Goal: Find specific page/section: Find specific page/section

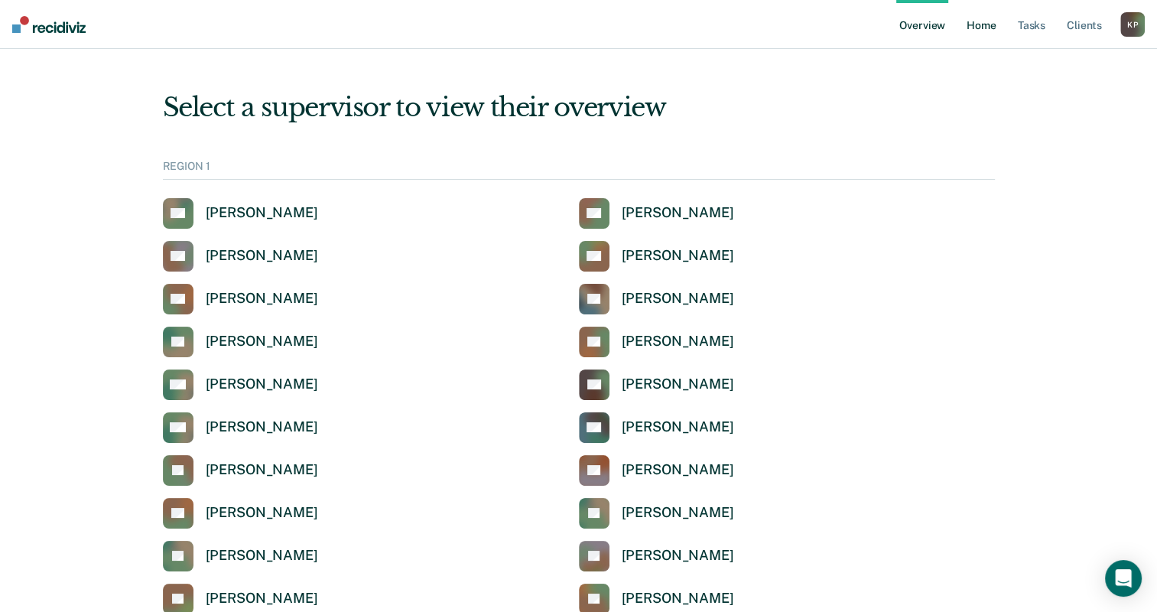
click at [978, 21] on link "Home" at bounding box center [981, 24] width 35 height 49
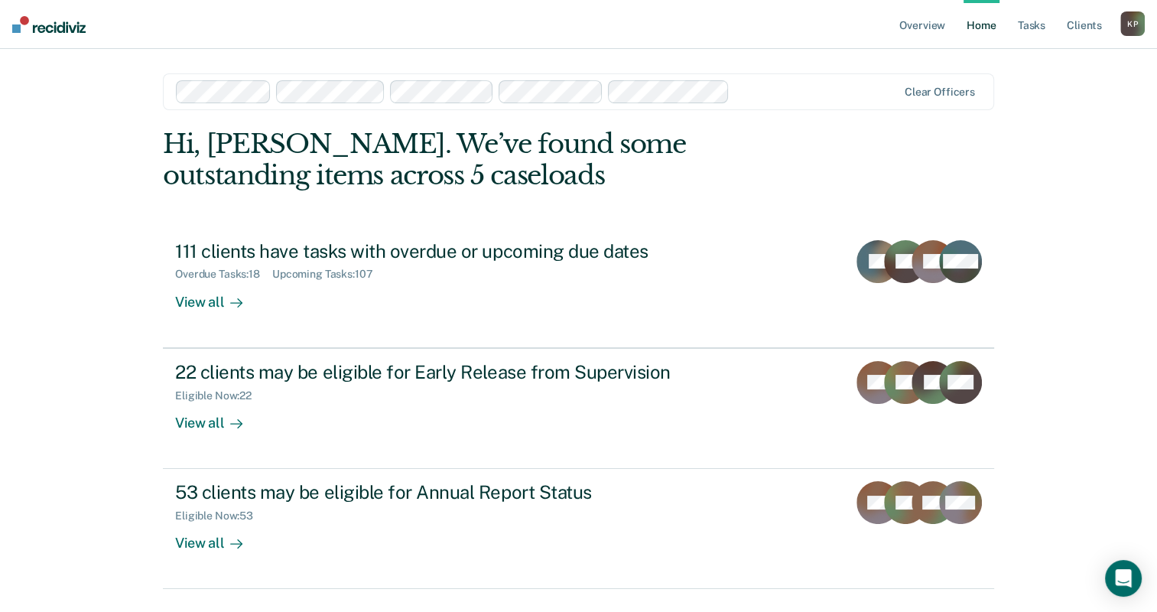
click at [115, 235] on div "Overview Home Tasks Client s Konrad Plata K P Profile How it works Log Out Clea…" at bounding box center [578, 325] width 1157 height 650
click at [1036, 22] on link "Tasks" at bounding box center [1032, 24] width 34 height 49
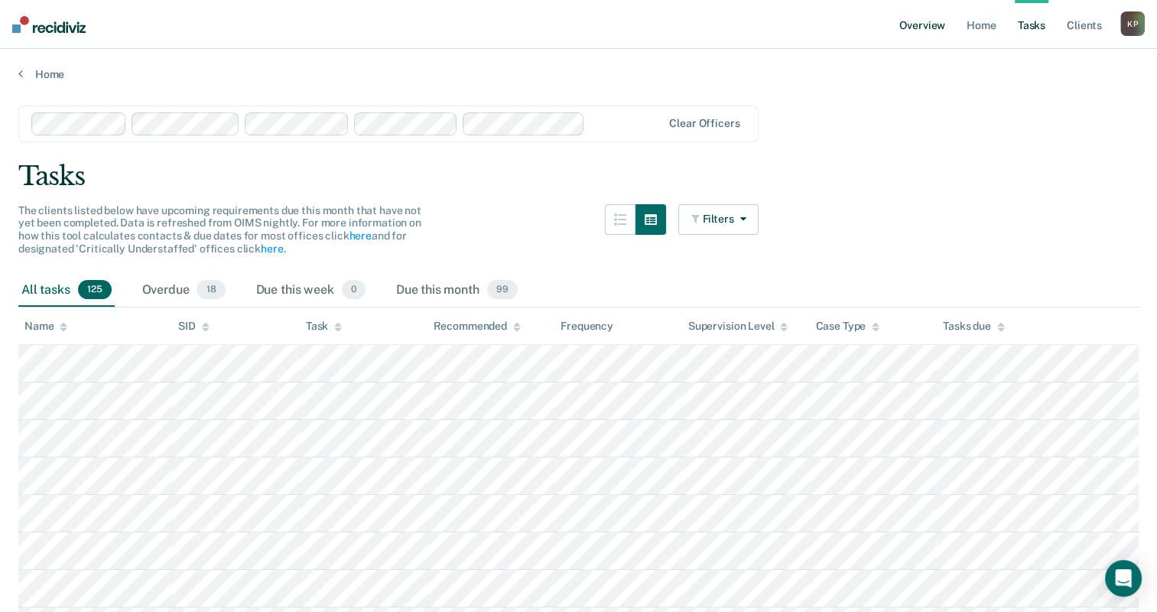
click at [918, 30] on link "Overview" at bounding box center [923, 24] width 52 height 49
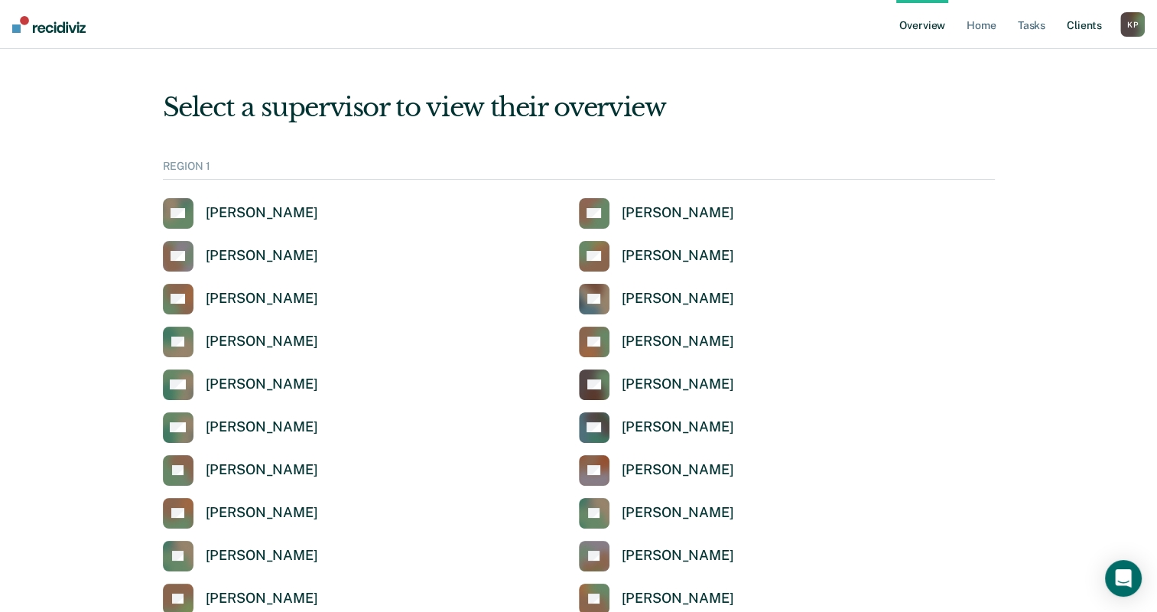
click at [1100, 26] on link "Client s" at bounding box center [1084, 24] width 41 height 49
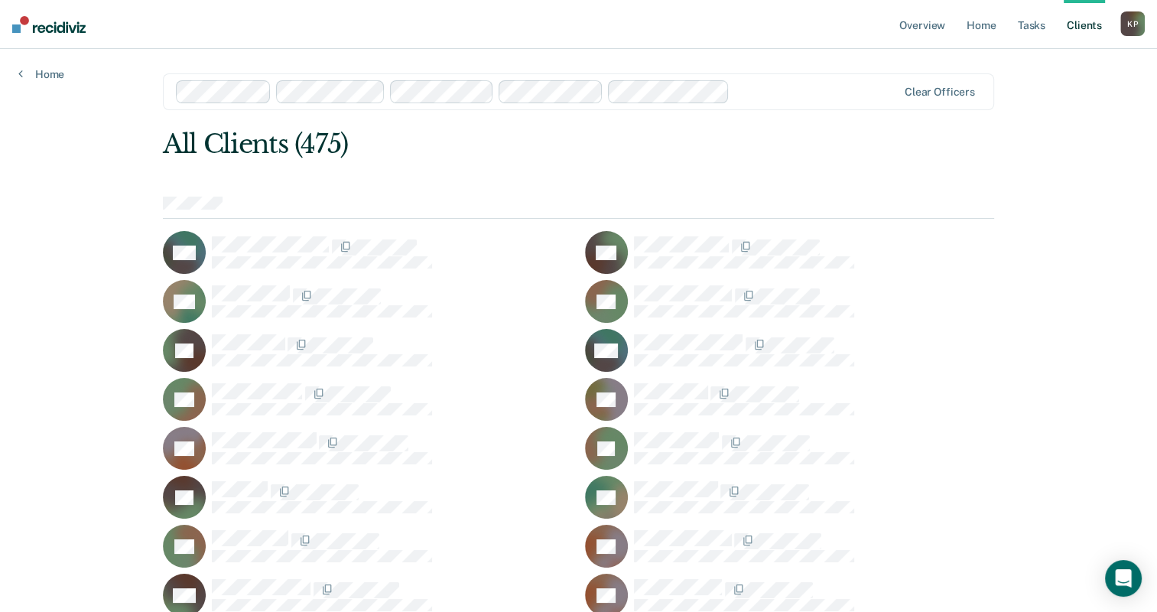
click at [37, 65] on div "Home" at bounding box center [41, 65] width 83 height 32
click at [31, 71] on link "Home" at bounding box center [41, 74] width 46 height 14
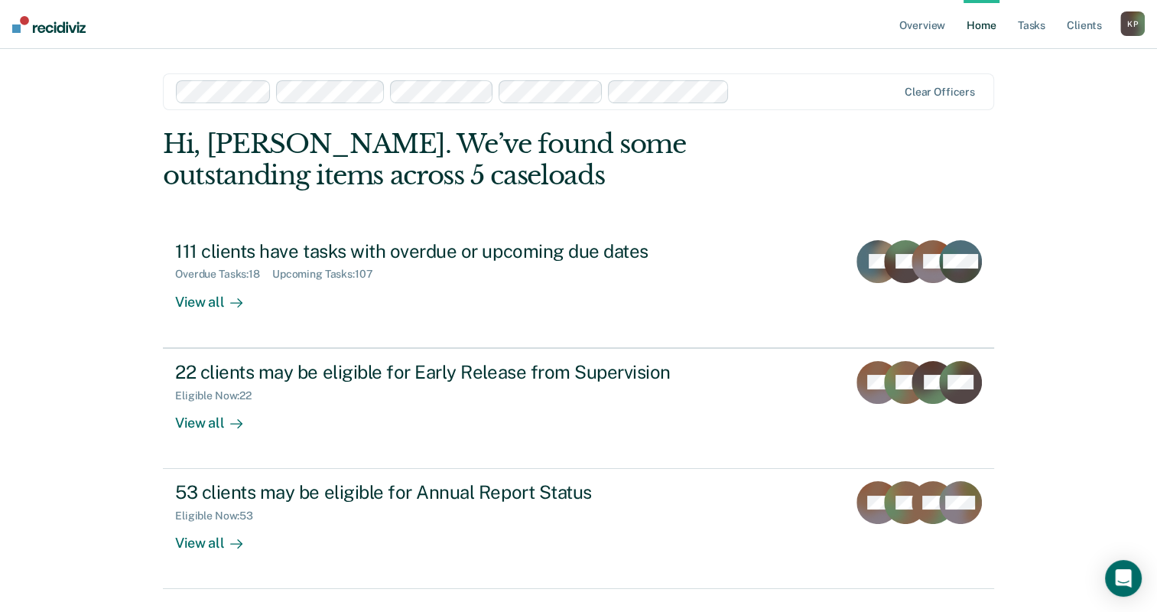
click at [20, 66] on div "Overview Home Tasks Client s Konrad Plata K P Profile How it works Log Out Clea…" at bounding box center [578, 325] width 1157 height 650
click at [918, 22] on link "Overview" at bounding box center [923, 24] width 52 height 49
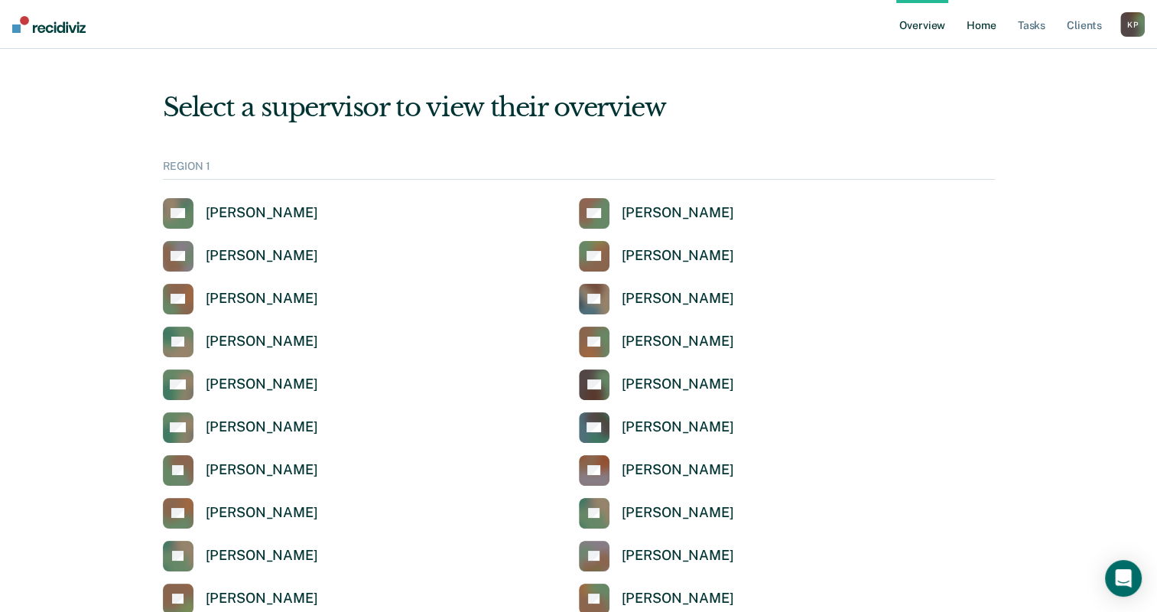
click at [985, 29] on link "Home" at bounding box center [981, 24] width 35 height 49
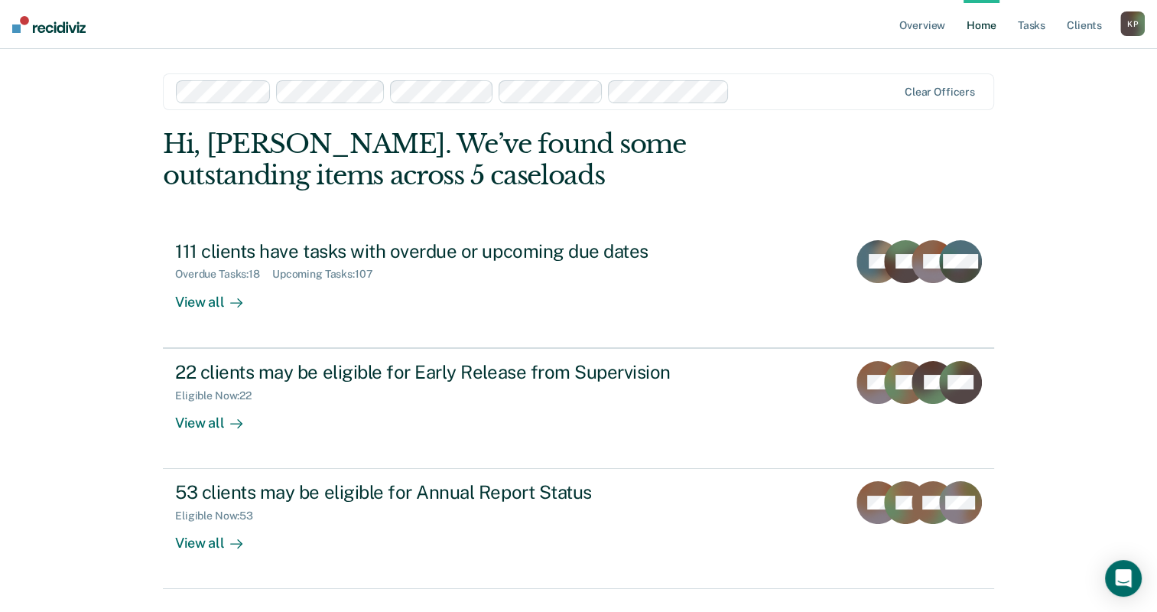
click at [20, 29] on img at bounding box center [48, 24] width 73 height 17
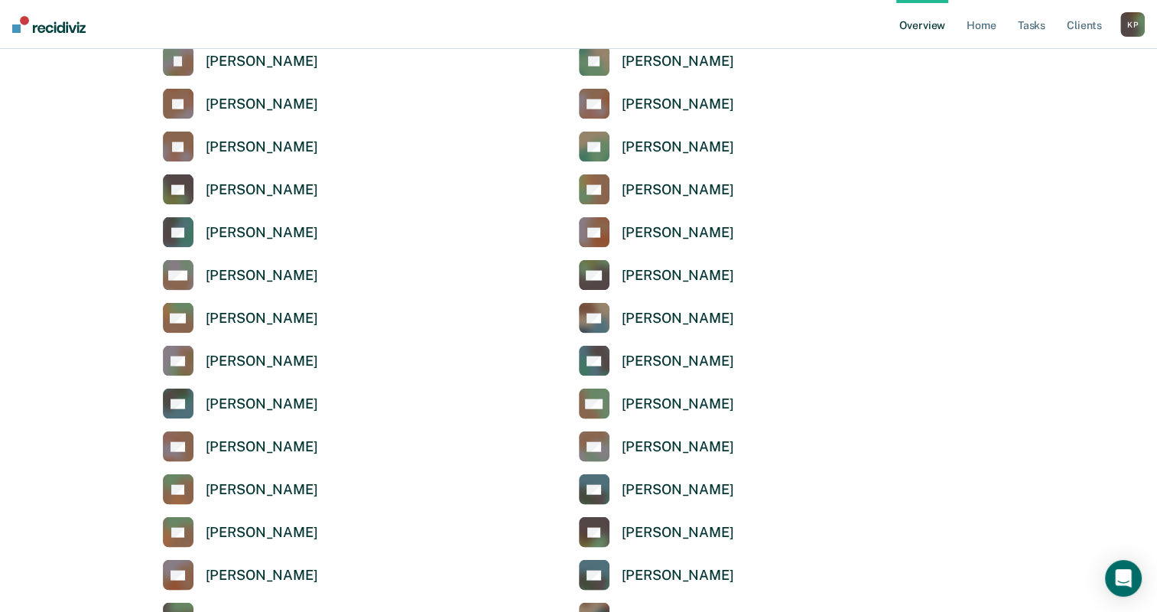
scroll to position [3060, 0]
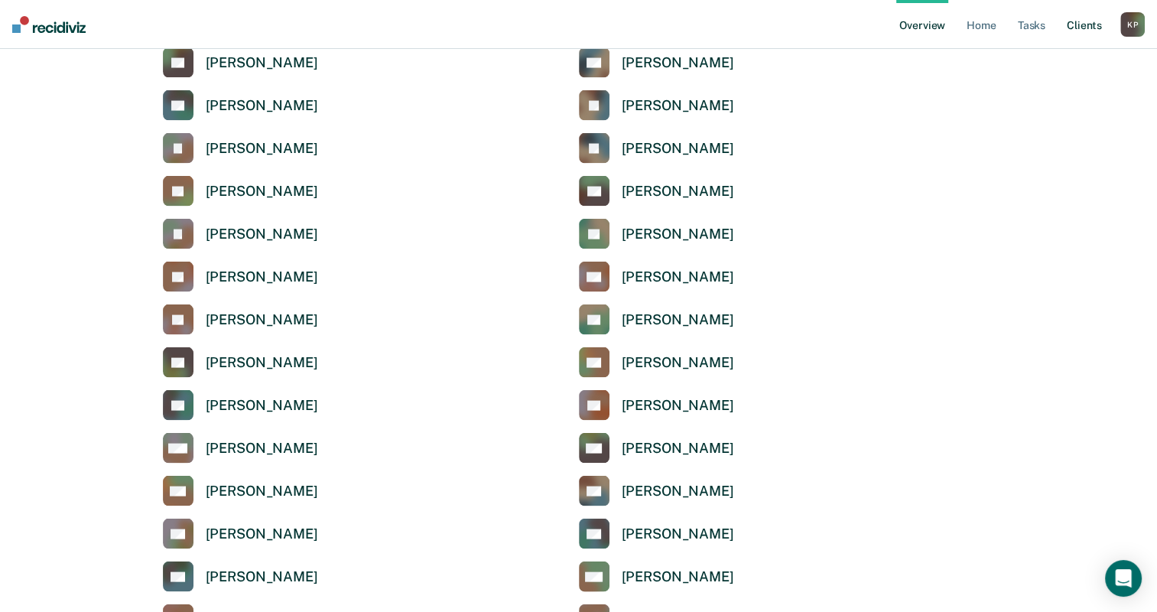
click at [1080, 24] on link "Client s" at bounding box center [1084, 24] width 41 height 49
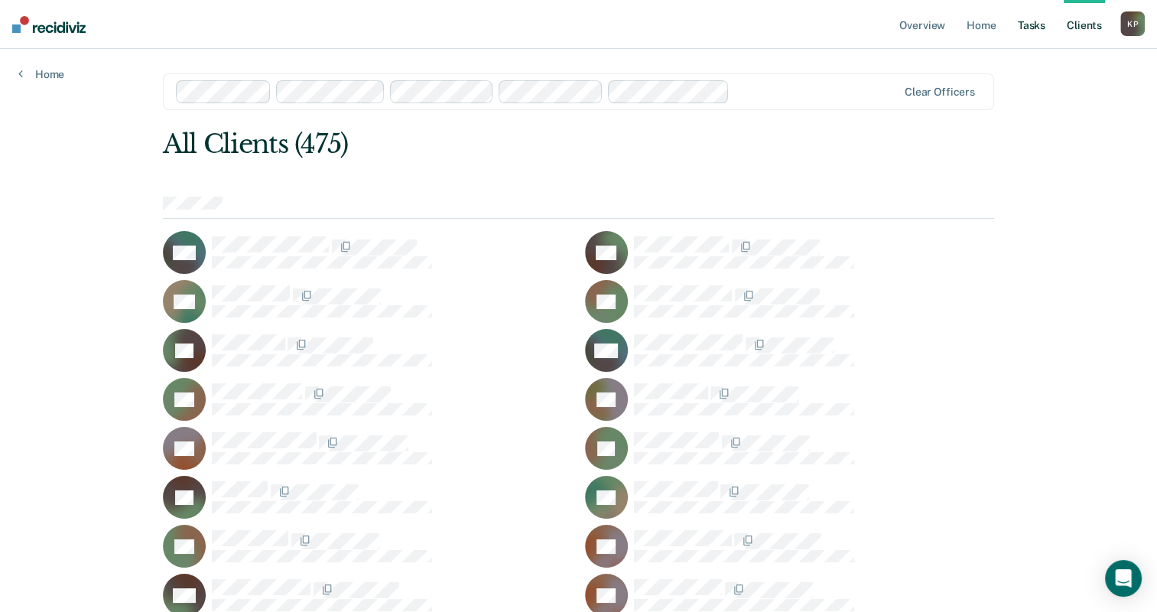
click at [1040, 27] on link "Tasks" at bounding box center [1032, 24] width 34 height 49
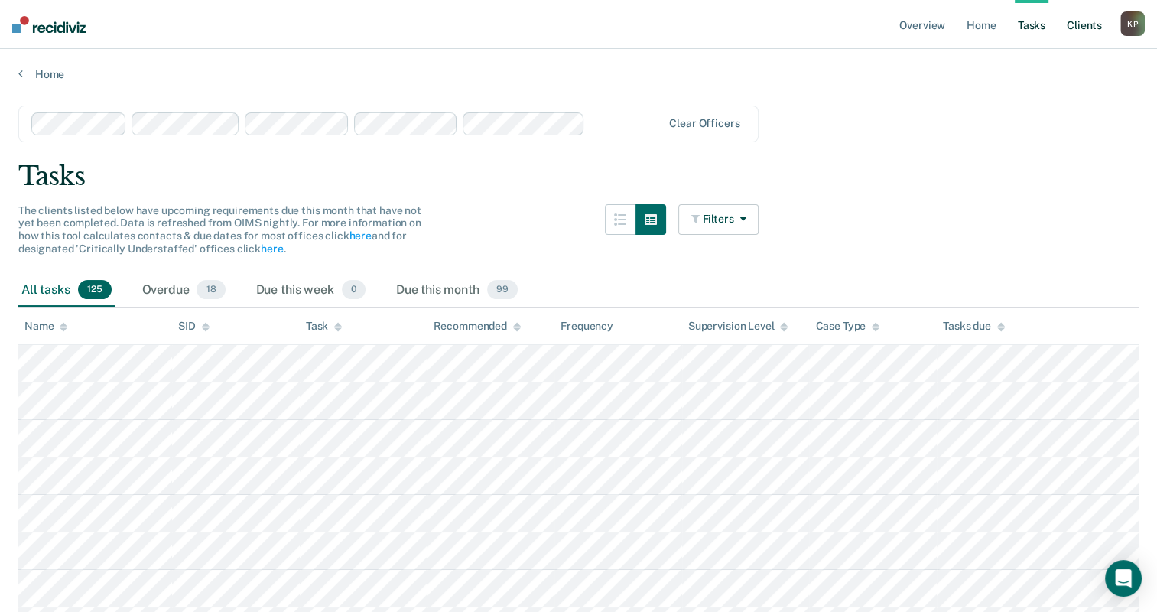
click at [1080, 31] on link "Client s" at bounding box center [1084, 24] width 41 height 49
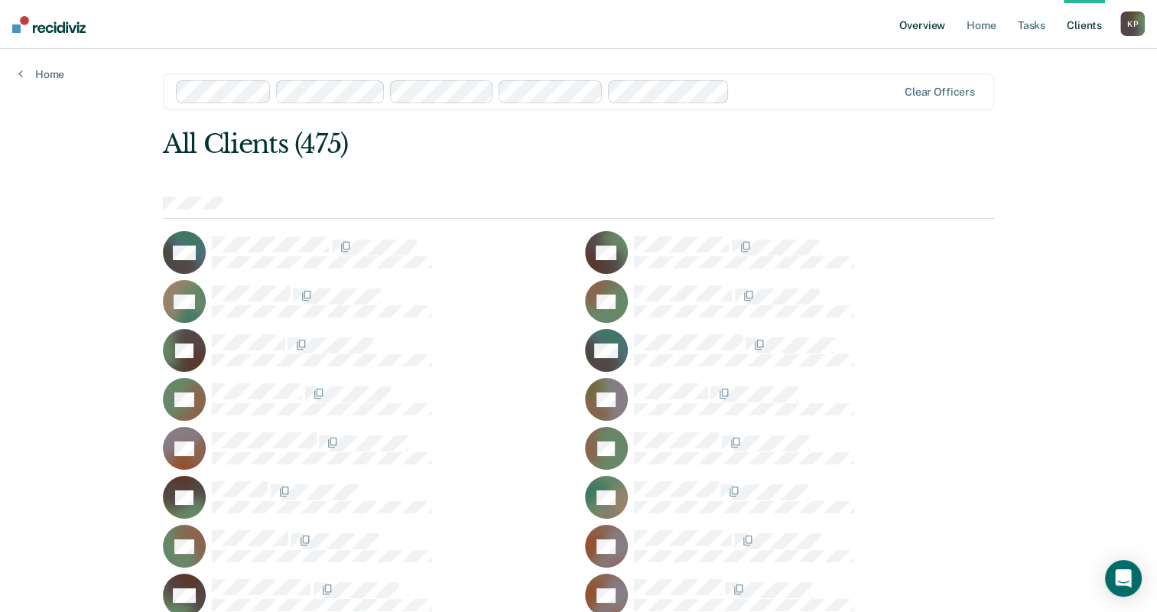
click at [942, 31] on link "Overview" at bounding box center [923, 24] width 52 height 49
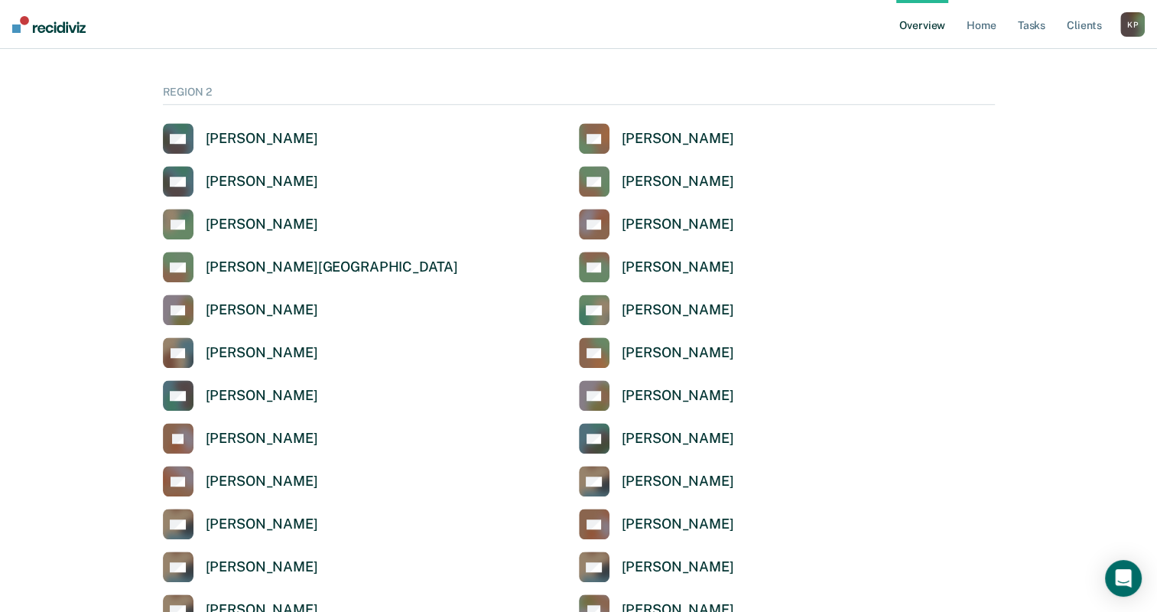
scroll to position [841, 0]
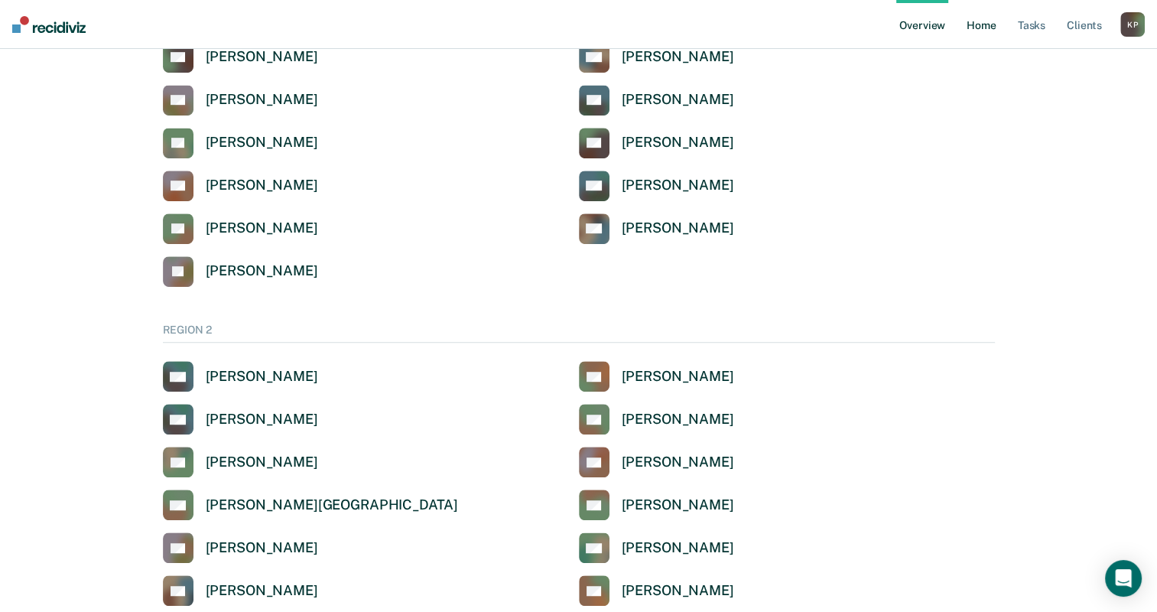
click at [977, 34] on link "Home" at bounding box center [981, 24] width 35 height 49
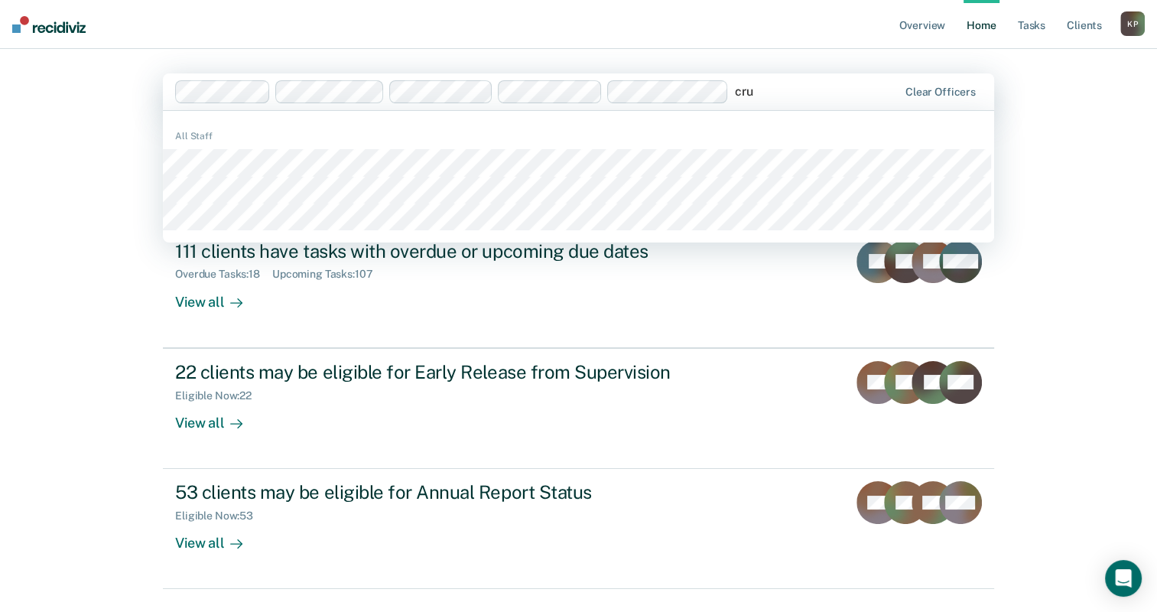
type input "cruz"
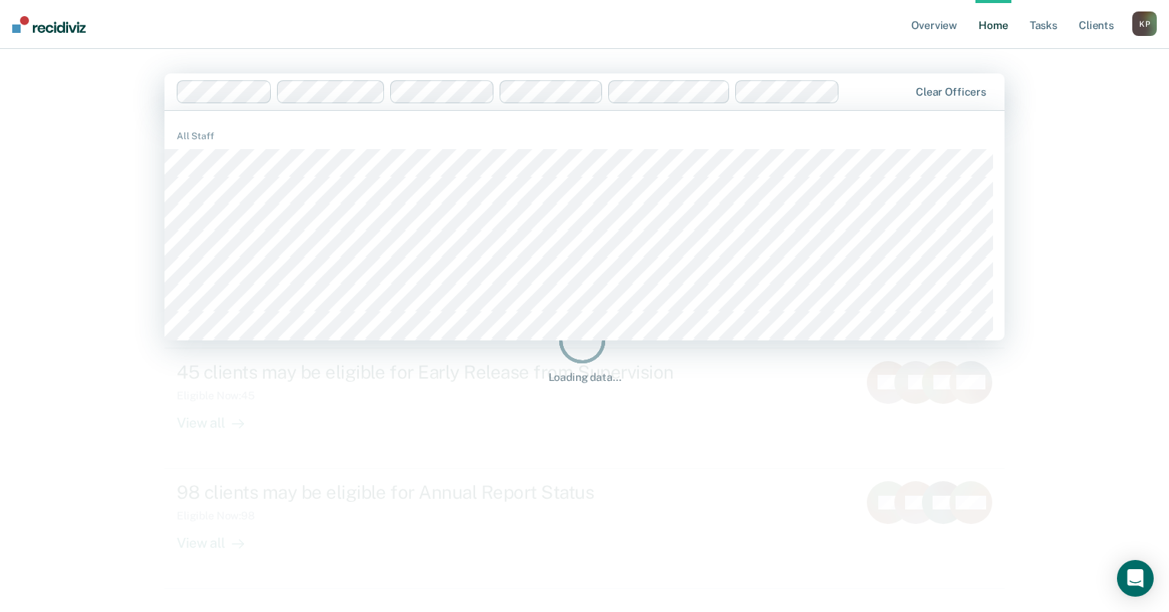
click at [1075, 399] on div "Overview Home Tasks Client s Konrad Plata K P Profile How it works Log Out opti…" at bounding box center [584, 306] width 1169 height 612
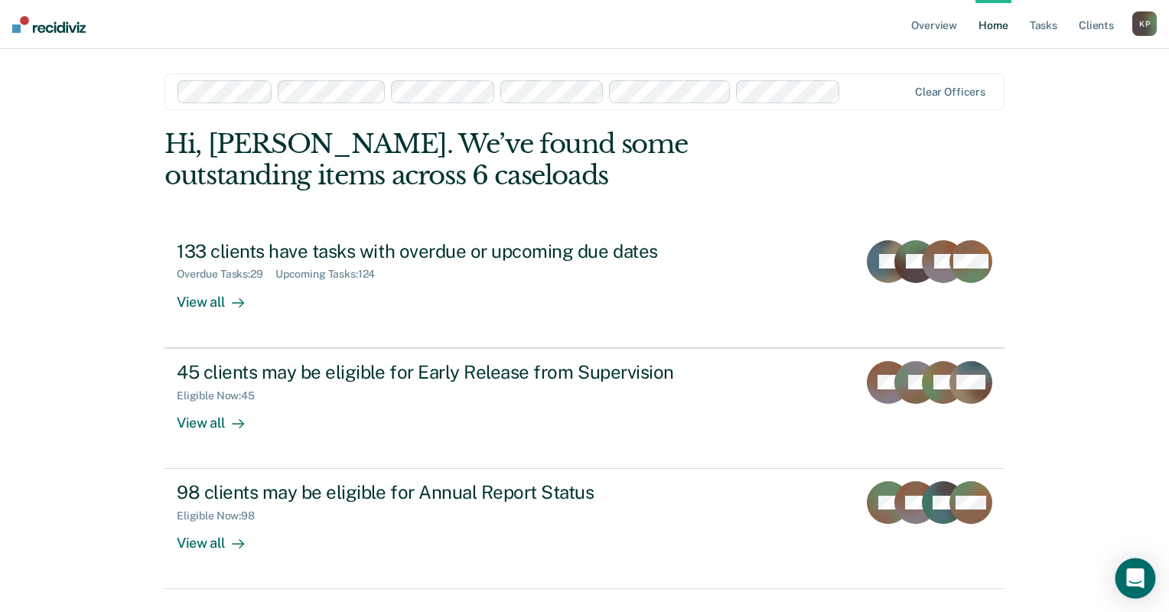
click at [1144, 584] on div "Open Intercom Messenger" at bounding box center [1135, 578] width 41 height 41
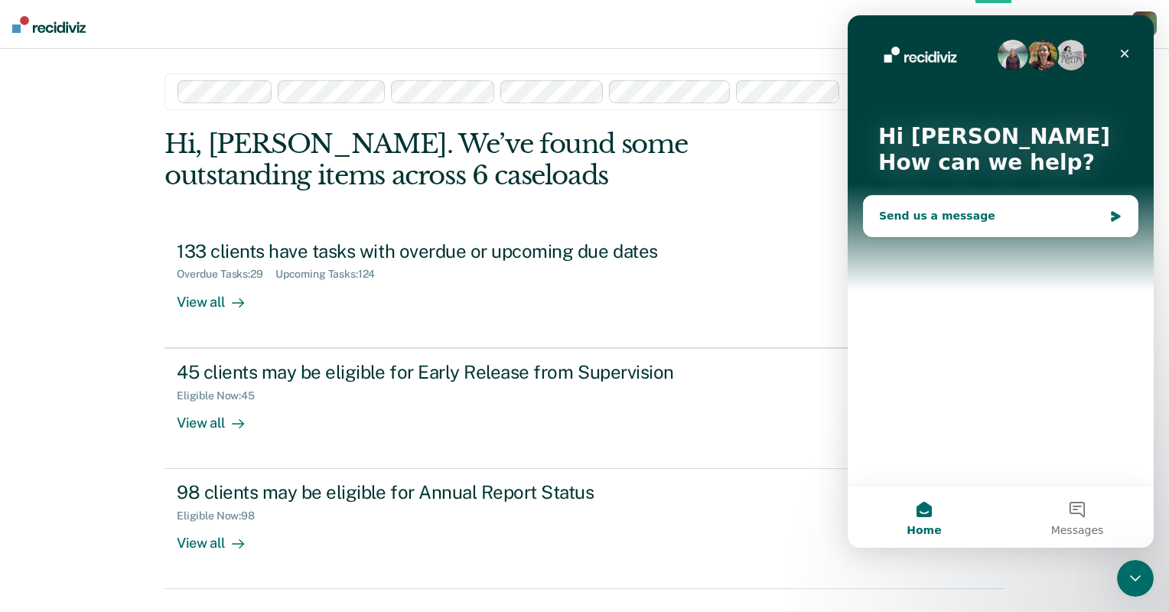
click at [962, 207] on div "Send us a message" at bounding box center [1001, 216] width 274 height 41
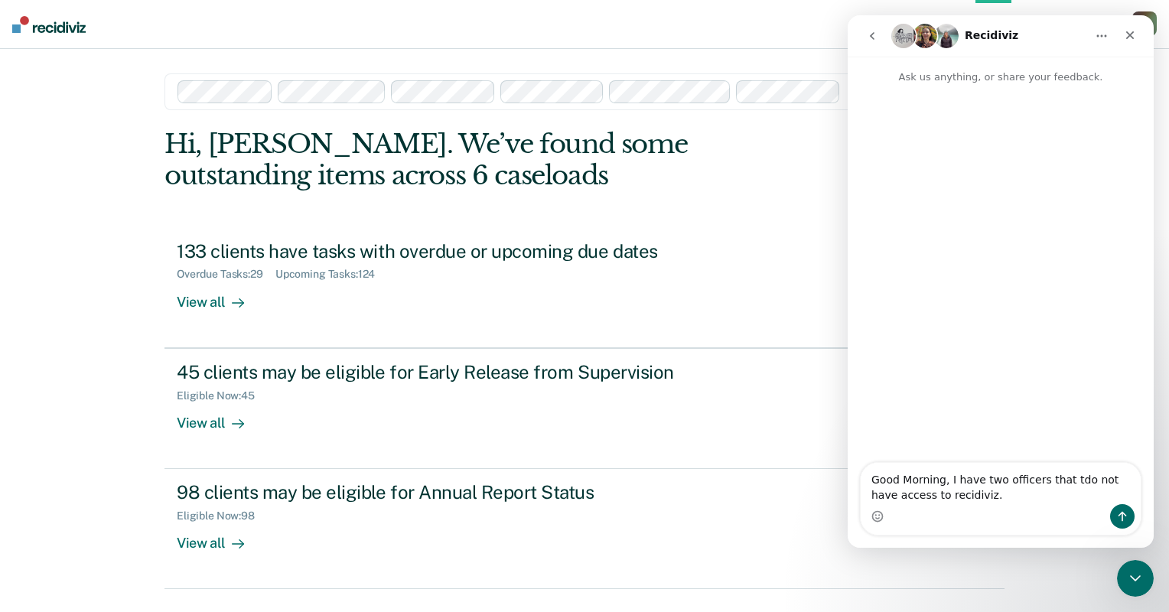
click at [1076, 480] on textarea "Good Morning, I have two officers that tdo not have access to recidiviz." at bounding box center [1001, 483] width 280 height 41
click at [967, 493] on textarea "Good Morning, I have two officers that do not have access to recidiviz." at bounding box center [1001, 483] width 280 height 41
type textarea "Good Morning, I have two officers that do not have access to recidiviz. Could y…"
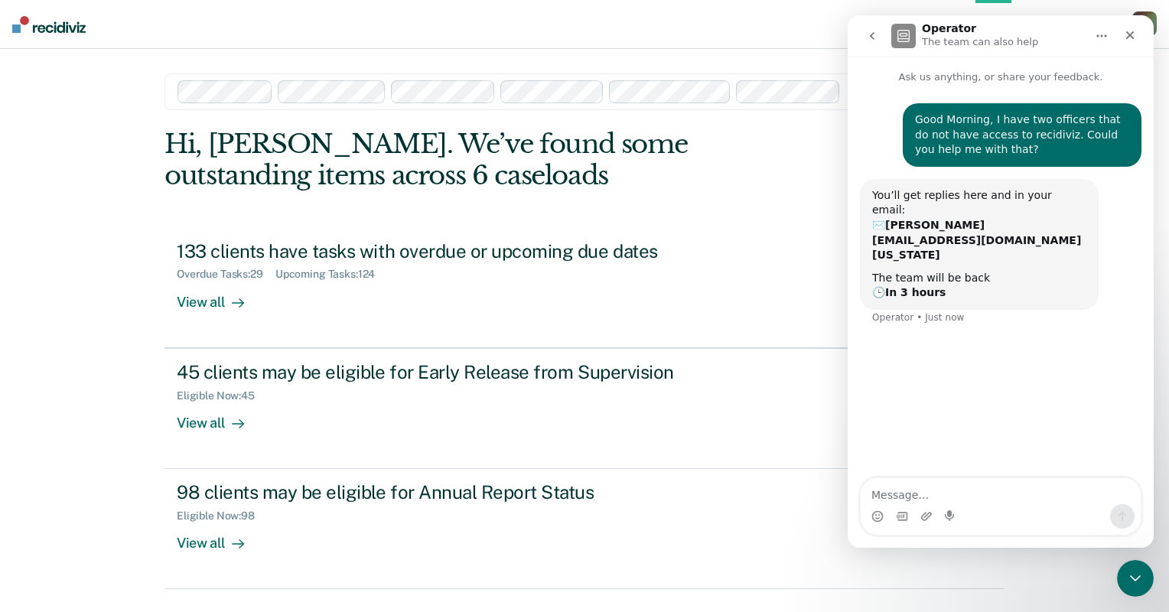
click at [130, 272] on div "Overview Home Tasks Client s Konrad Plata K P Profile How it works Log Out Clea…" at bounding box center [584, 306] width 1169 height 612
click at [52, 22] on img at bounding box center [48, 24] width 73 height 17
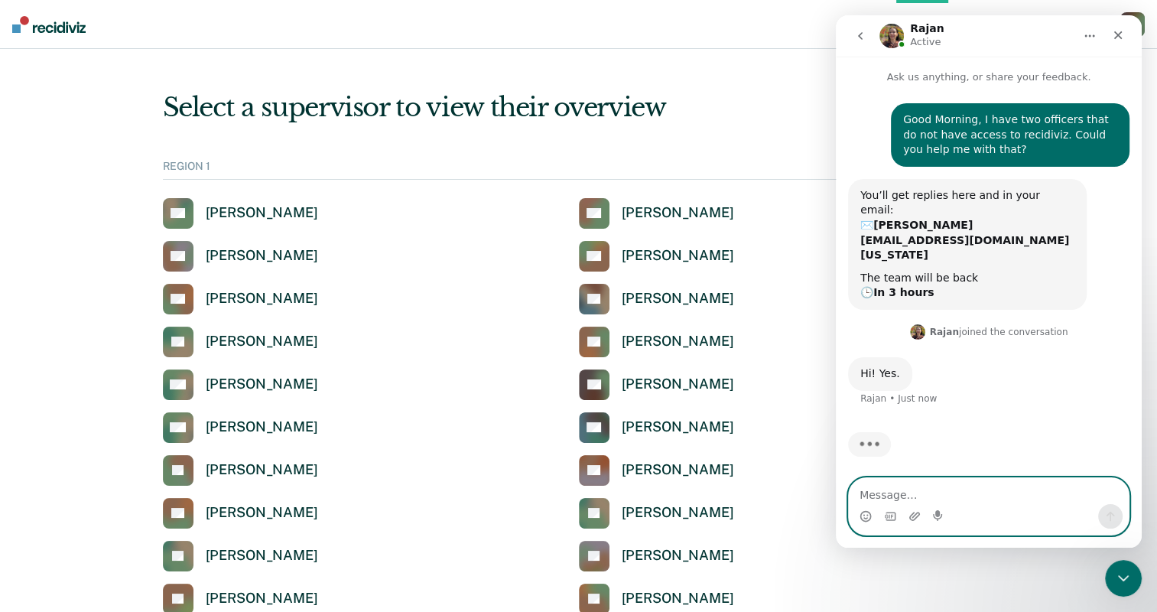
click at [989, 496] on textarea "Message…" at bounding box center [989, 491] width 280 height 26
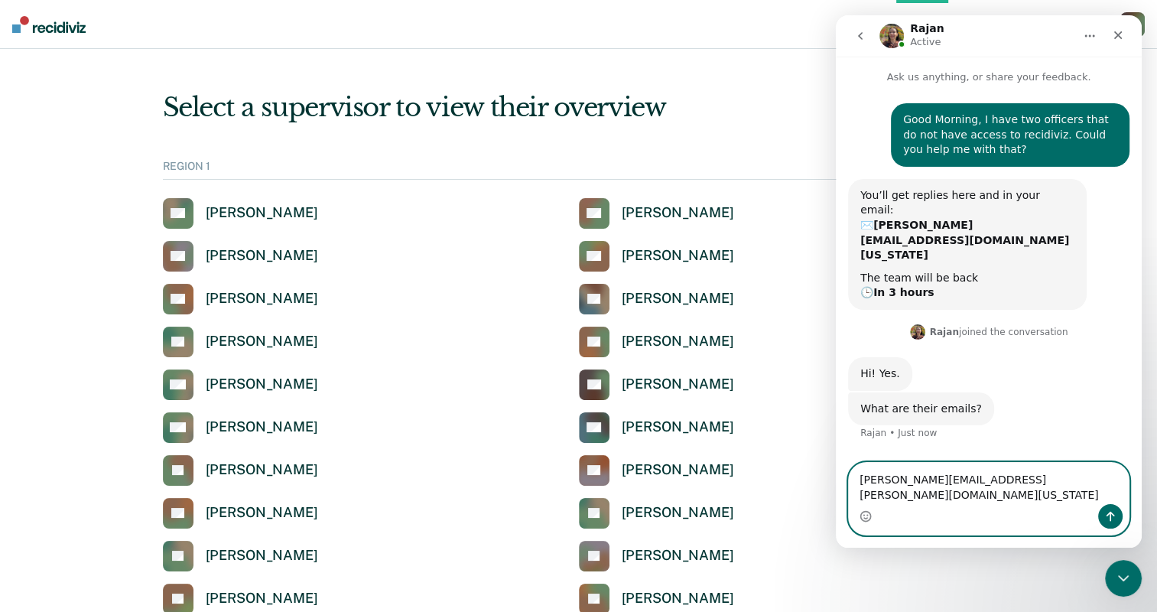
click at [904, 499] on textarea "jeremy.rovera@tdcj.texas.gov" at bounding box center [989, 483] width 280 height 41
type textarea "jeremy.rivera@tdcj.texas.gov"
click at [1004, 496] on textarea "jeremy.rivera@tdcj.texas.gov" at bounding box center [989, 483] width 280 height 41
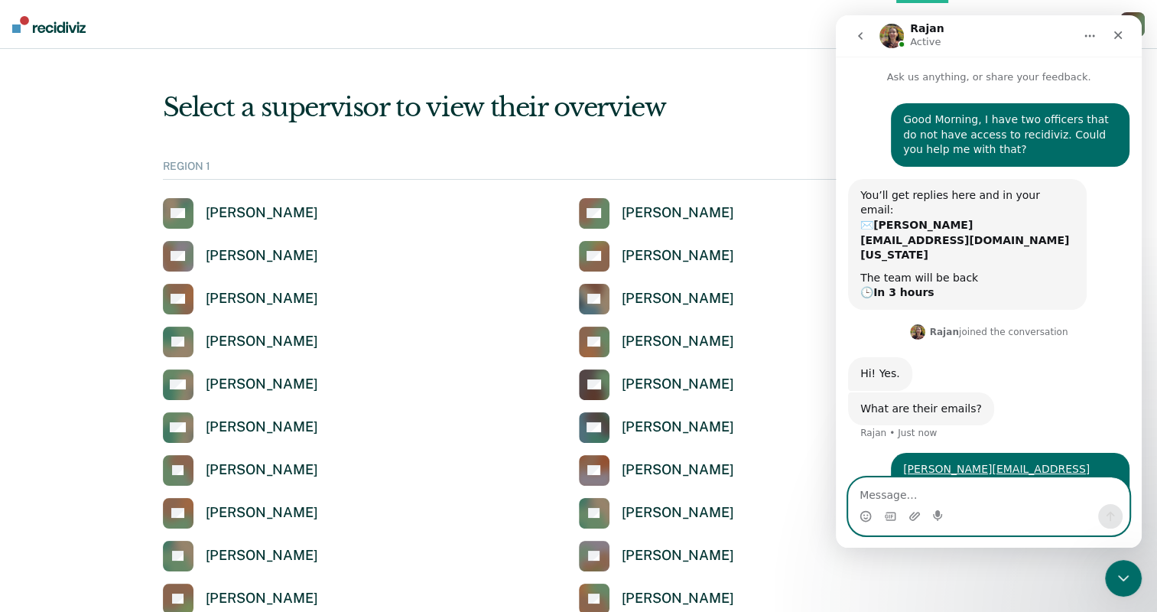
paste textarea "Angelica.Cruz@tdcj.texas.gov"
type textarea "Angelica.Cruz@tdcj.texas.gov"
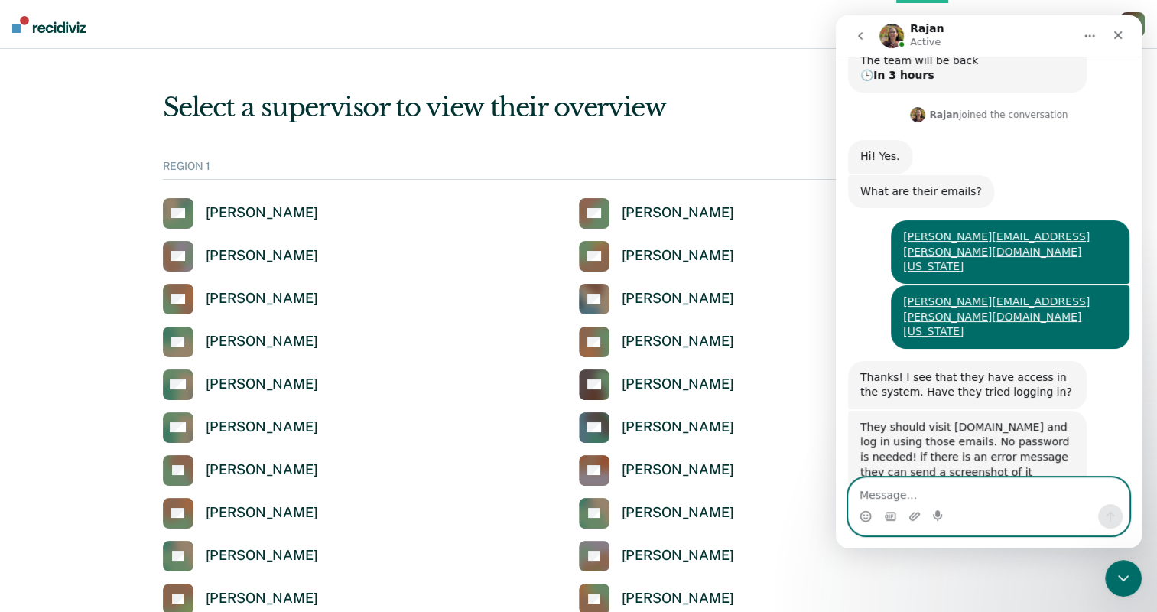
scroll to position [220, 0]
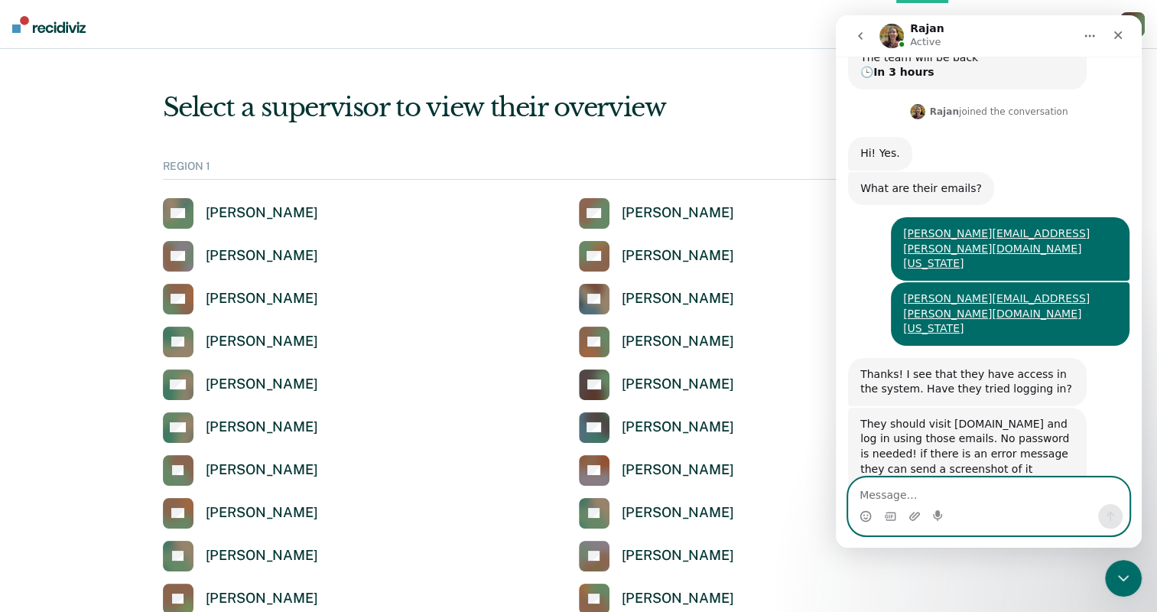
click at [946, 496] on textarea "Message…" at bounding box center [989, 491] width 280 height 26
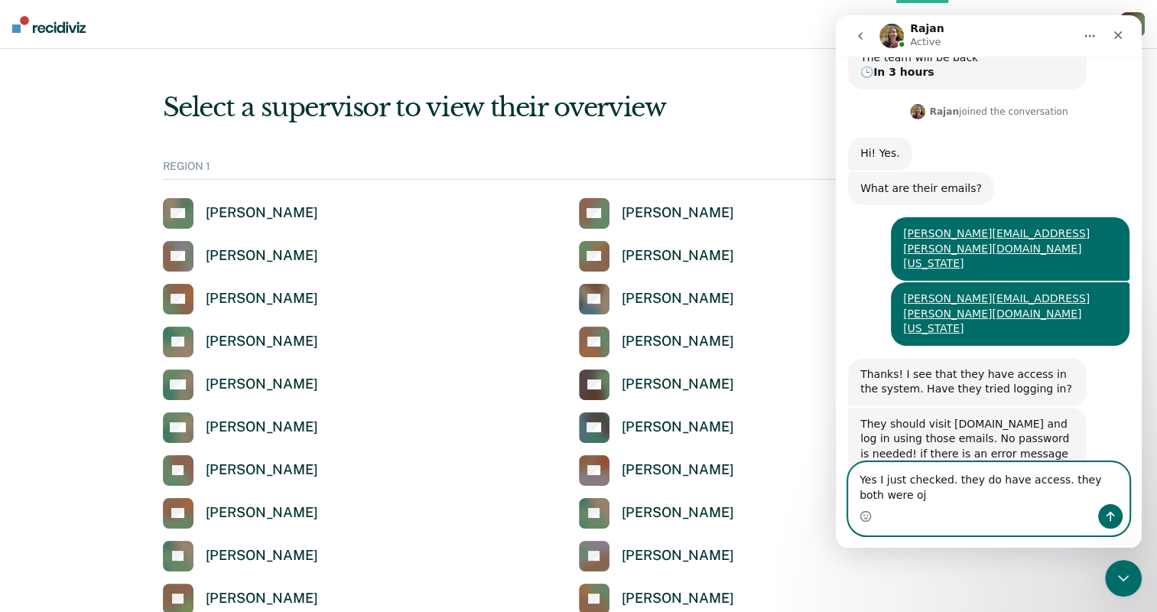
scroll to position [236, 0]
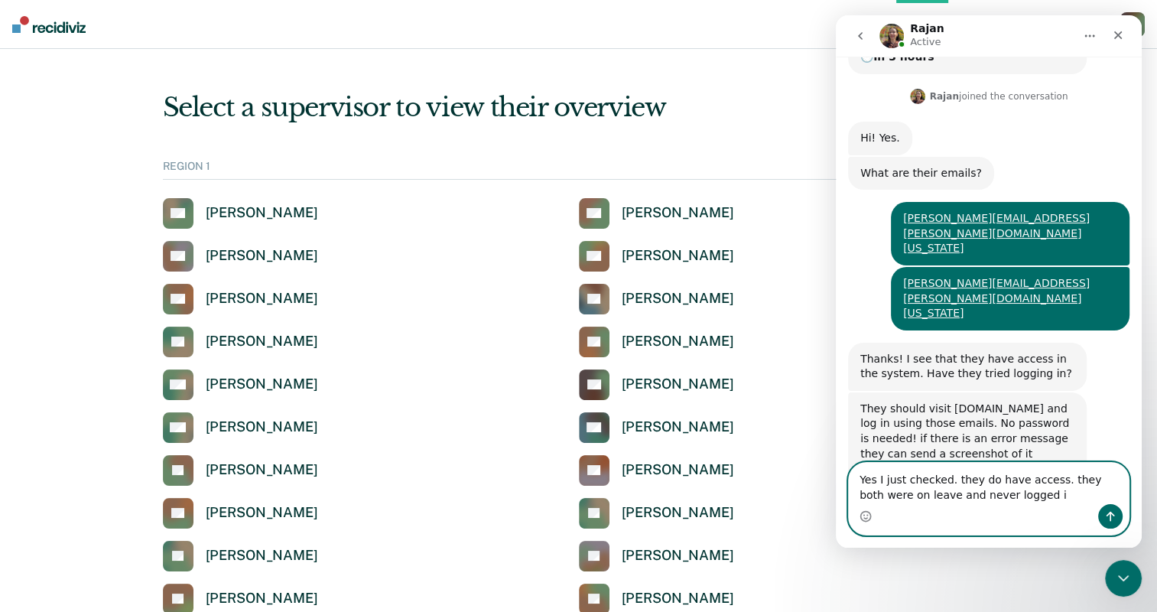
type textarea "Yes I just checked. they do have access. they both were on leave and never logg…"
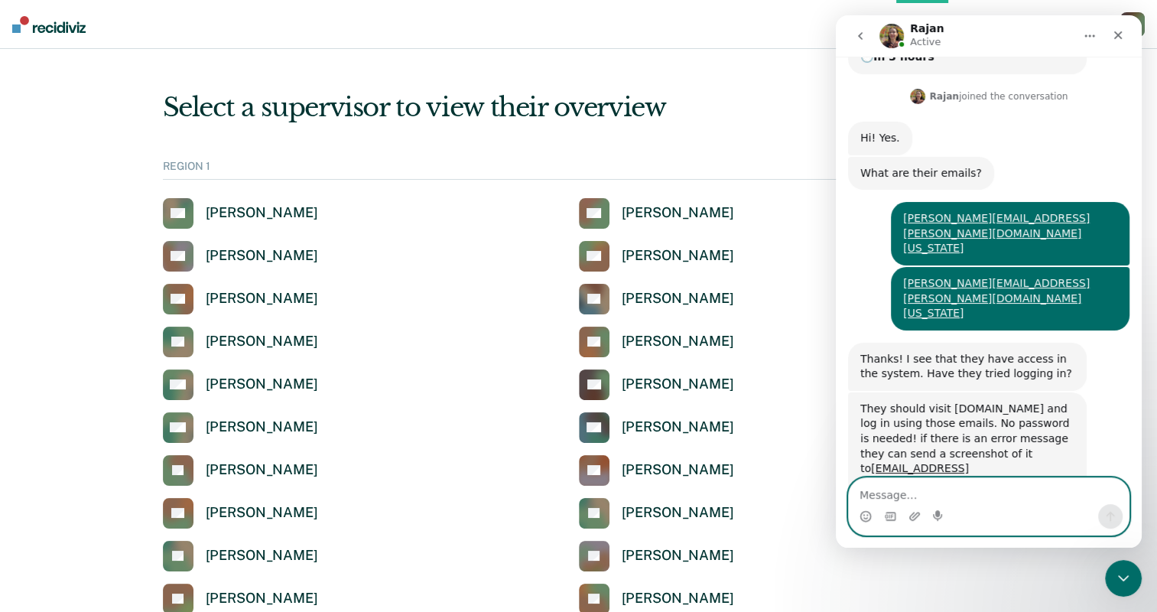
scroll to position [281, 0]
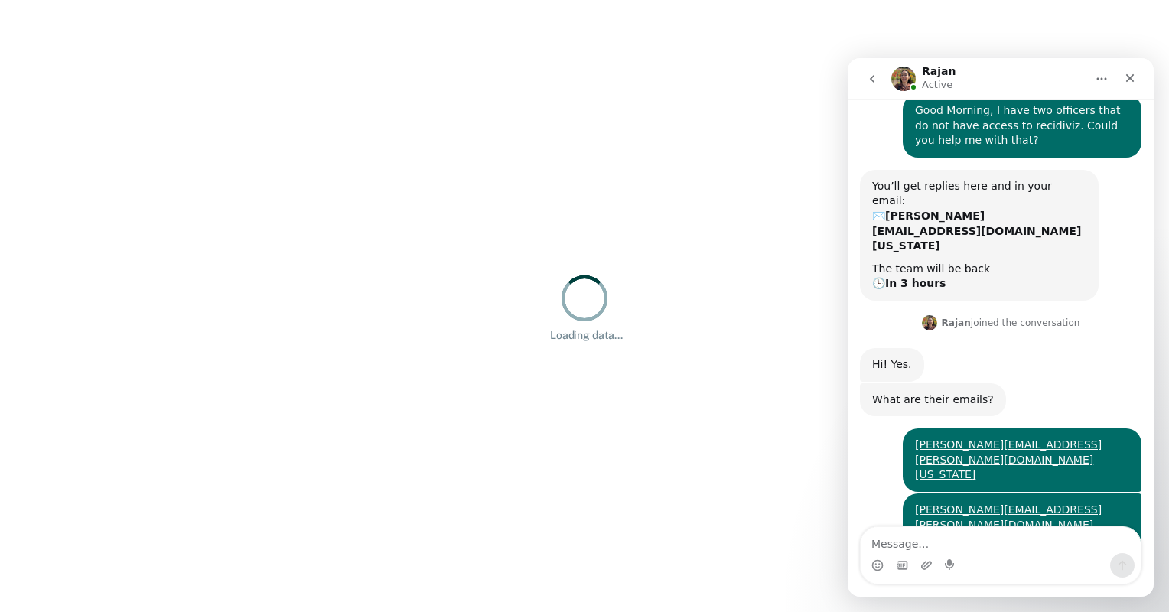
scroll to position [69, 0]
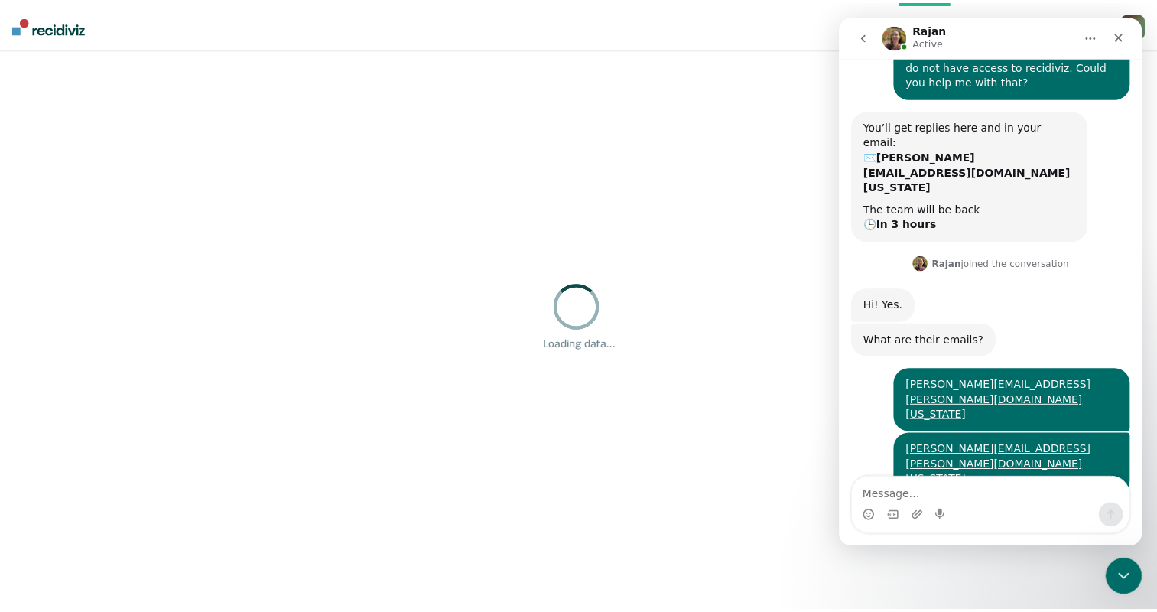
scroll to position [75, 0]
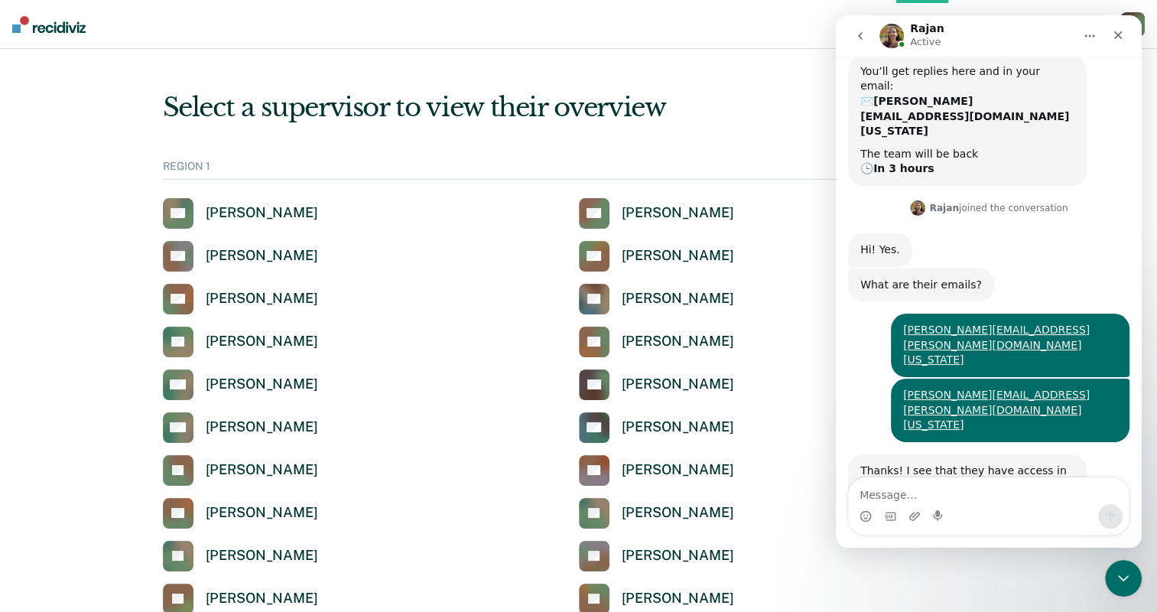
scroll to position [134, 0]
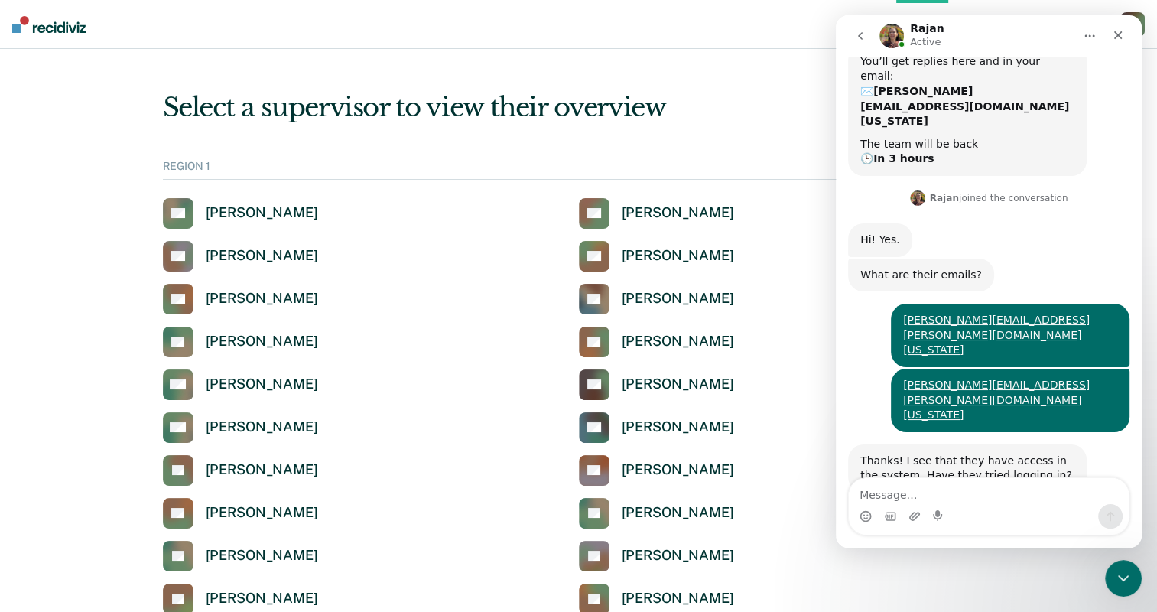
click at [920, 494] on textarea "Message…" at bounding box center [989, 491] width 280 height 26
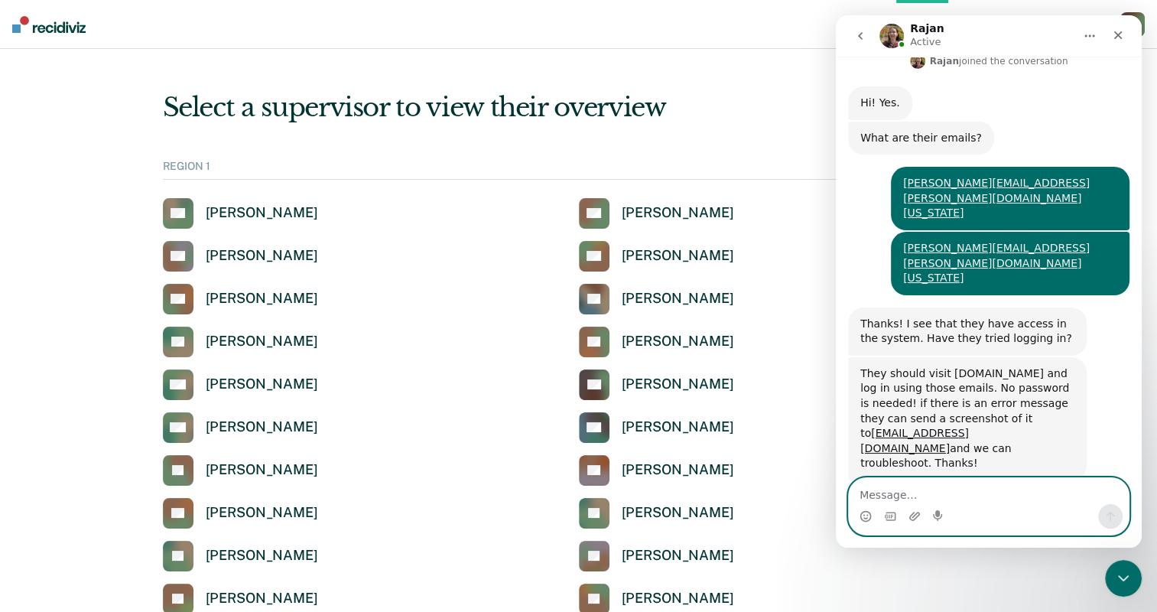
scroll to position [281, 0]
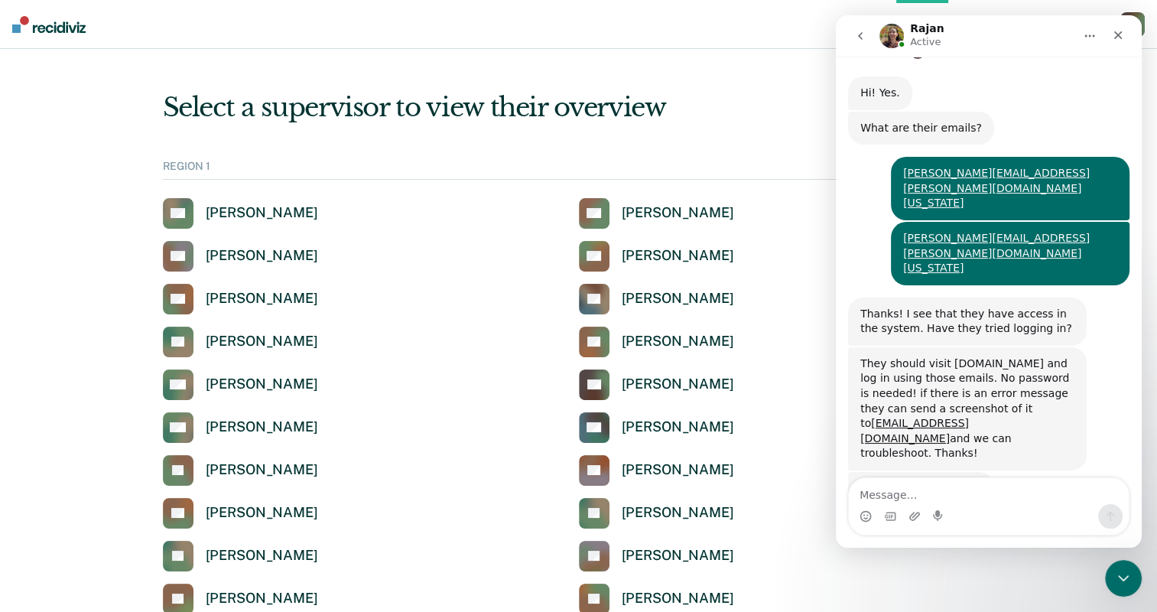
click at [529, 255] on div "AA Anita Andry" at bounding box center [371, 256] width 416 height 31
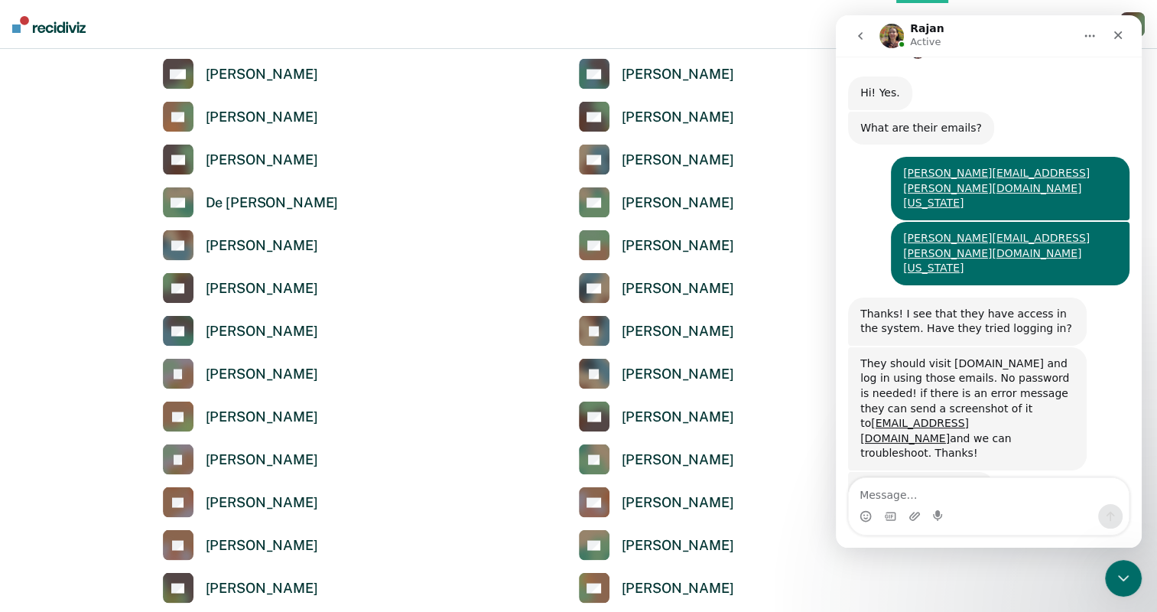
scroll to position [2983, 0]
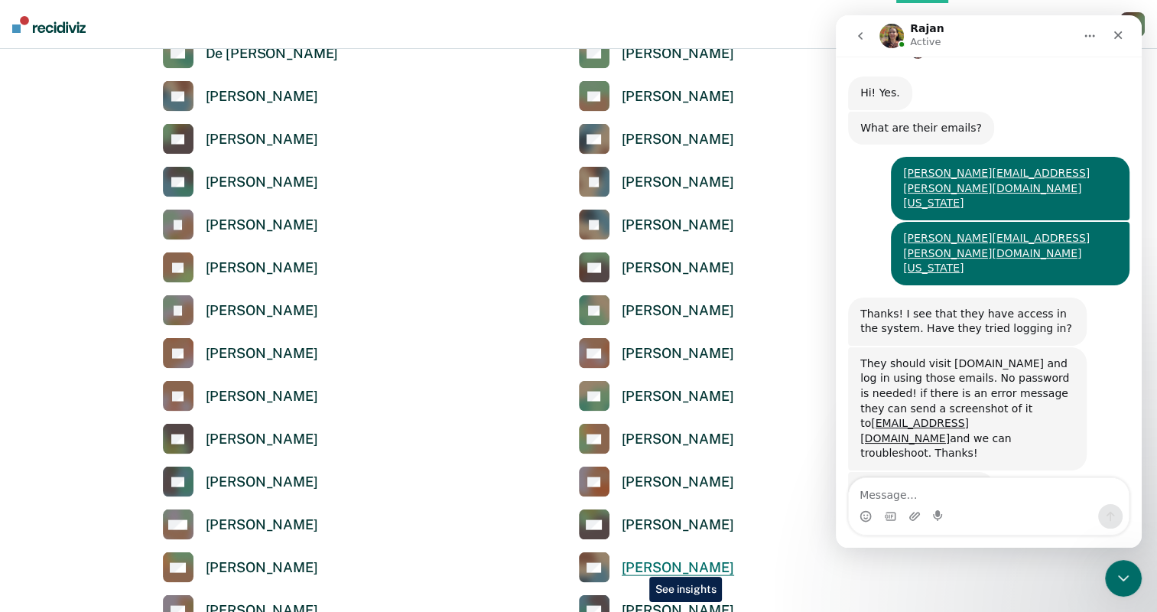
click at [638, 565] on div "[PERSON_NAME]" at bounding box center [678, 568] width 112 height 18
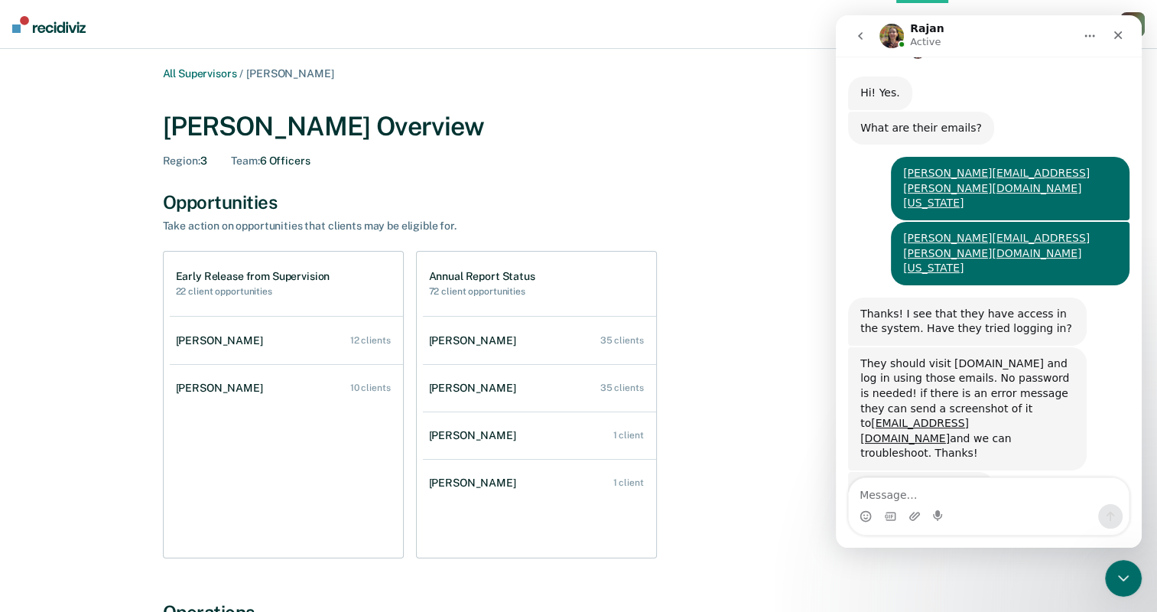
scroll to position [2983, 0]
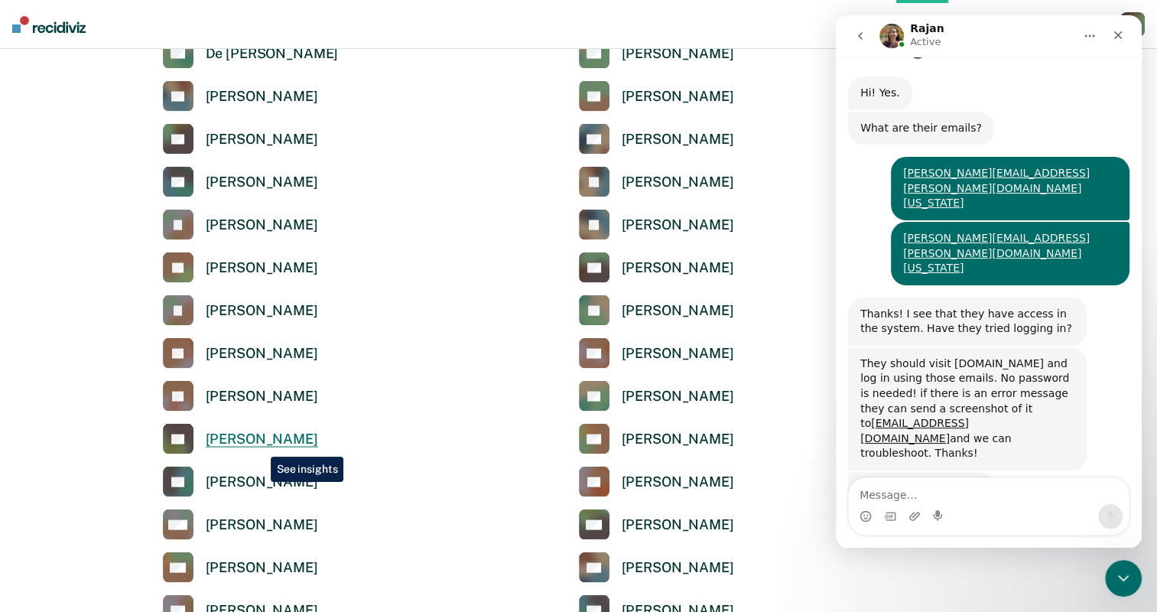
click at [259, 445] on div "[PERSON_NAME]" at bounding box center [262, 440] width 112 height 18
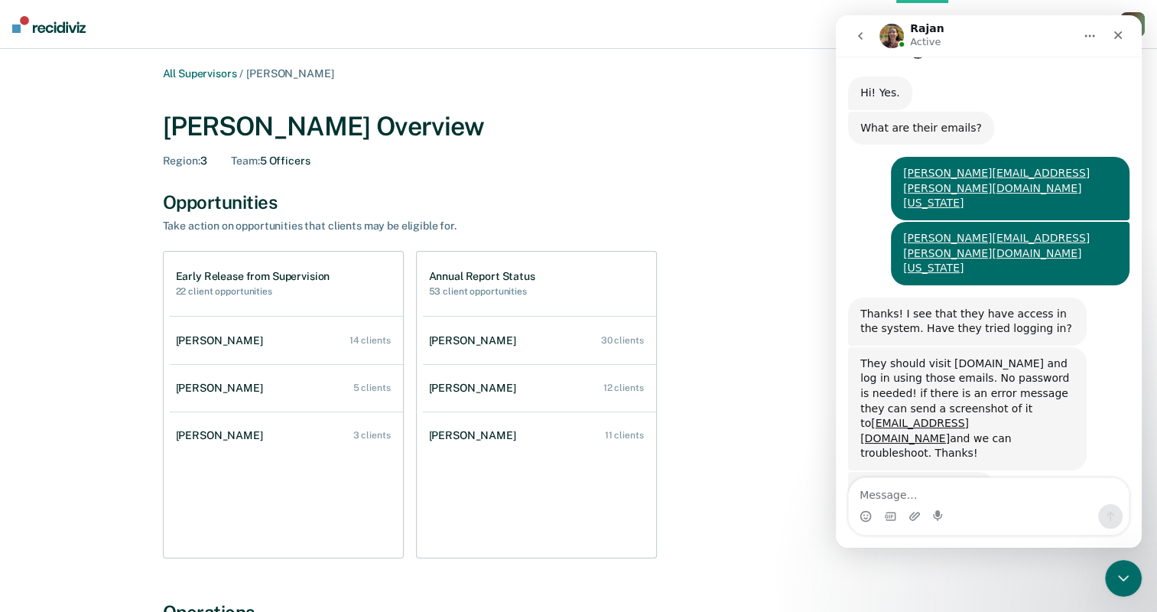
click at [709, 131] on div "Konrad Plata Overview" at bounding box center [579, 126] width 832 height 31
click at [1121, 38] on icon "Close" at bounding box center [1118, 35] width 12 height 12
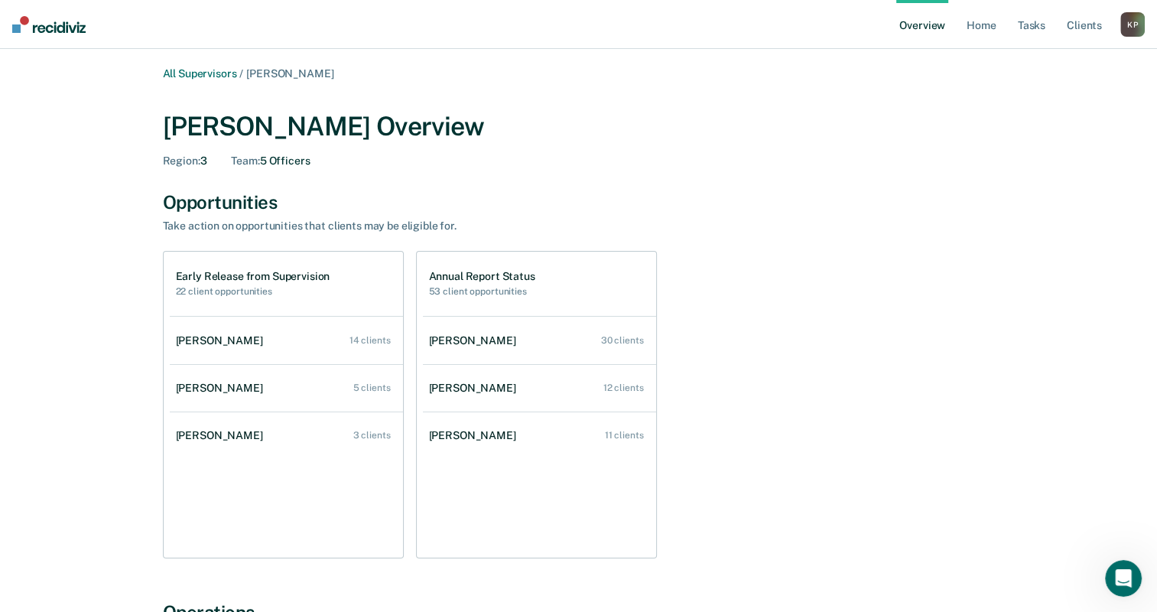
scroll to position [280, 0]
